Goal: Task Accomplishment & Management: Manage account settings

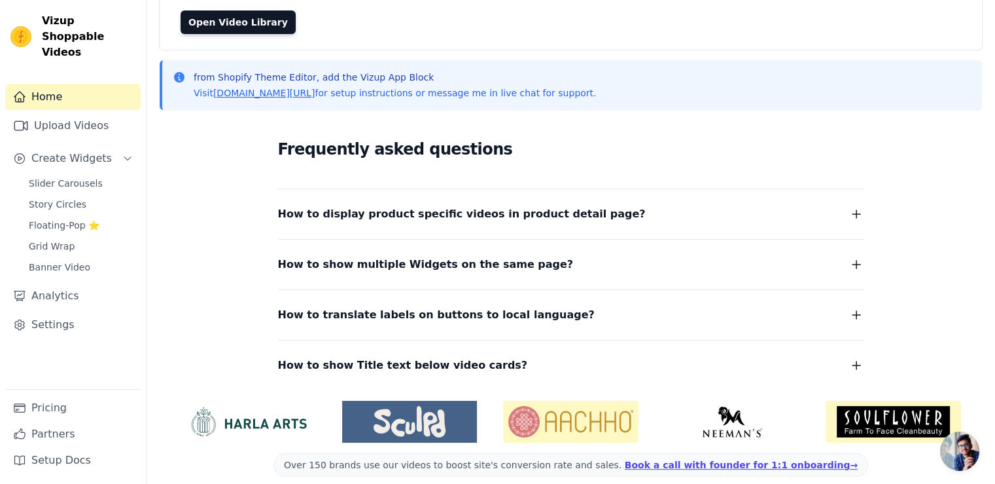
scroll to position [139, 0]
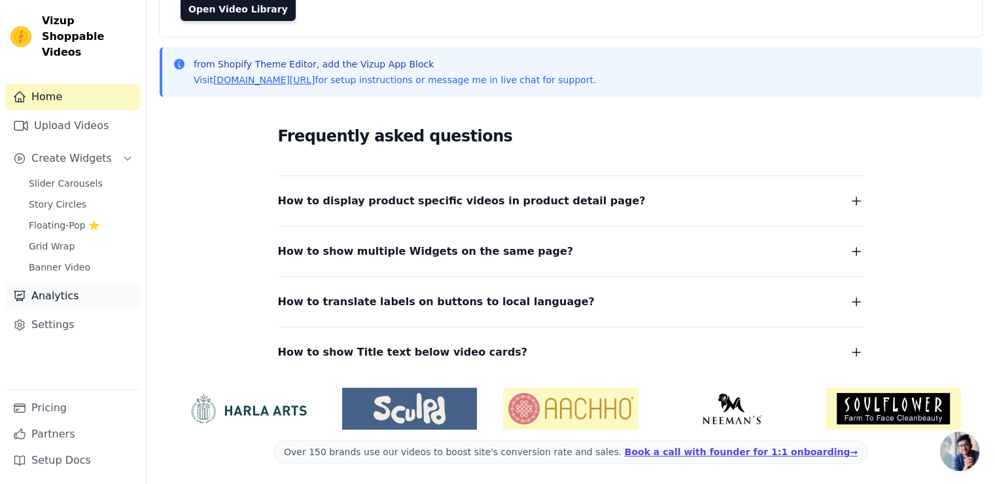
click at [62, 284] on link "Analytics" at bounding box center [72, 296] width 135 height 26
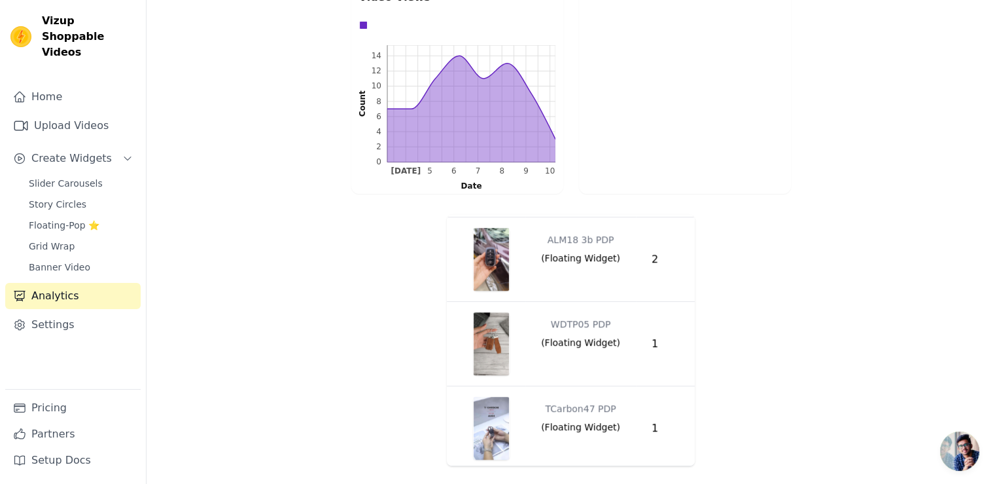
scroll to position [1040, 0]
click at [43, 312] on link "Settings" at bounding box center [72, 325] width 135 height 26
